Goal: Check status: Check status

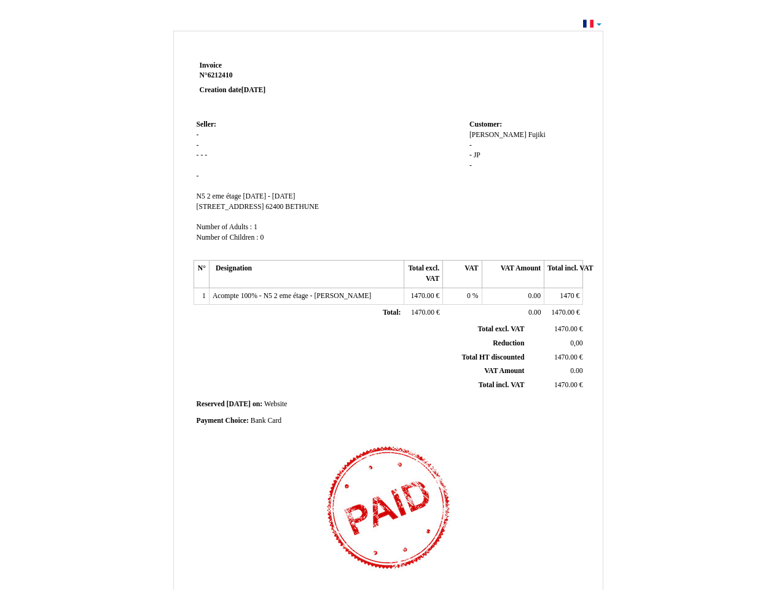
click at [211, 65] on span "Invoice" at bounding box center [211, 65] width 22 height 8
click at [222, 75] on span "6212410" at bounding box center [220, 75] width 25 height 8
click at [206, 124] on span "Seller:" at bounding box center [207, 124] width 20 height 8
click at [220, 196] on span "N5 2 eme étage" at bounding box center [219, 196] width 45 height 8
click at [295, 196] on span "[DATE] - [DATE]" at bounding box center [269, 196] width 52 height 8
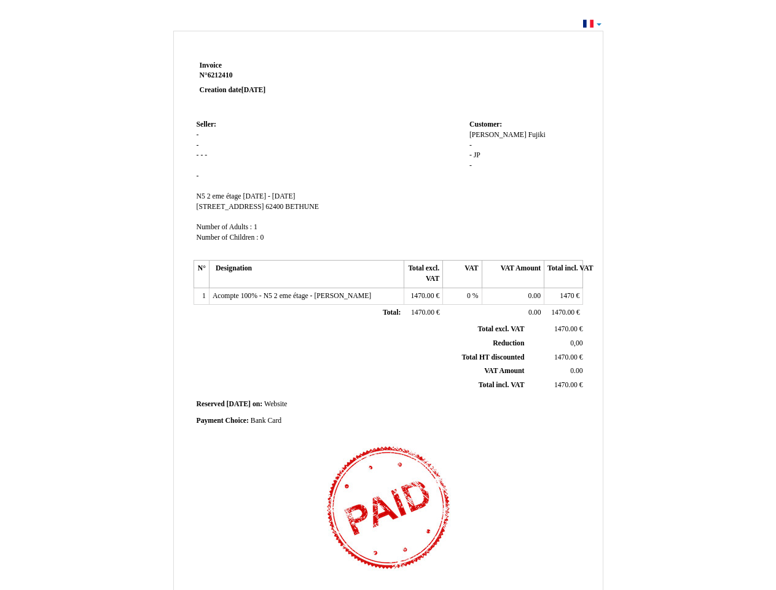
click at [221, 206] on span "[STREET_ADDRESS]" at bounding box center [231, 207] width 68 height 8
click at [265, 206] on span "62400" at bounding box center [274, 207] width 18 height 8
click at [285, 206] on span "BETHUNE" at bounding box center [302, 207] width 34 height 8
click at [225, 227] on span "Number of Adults :" at bounding box center [225, 227] width 56 height 8
click at [228, 237] on span "Number of Children :" at bounding box center [228, 237] width 62 height 8
